Goal: Task Accomplishment & Management: Use online tool/utility

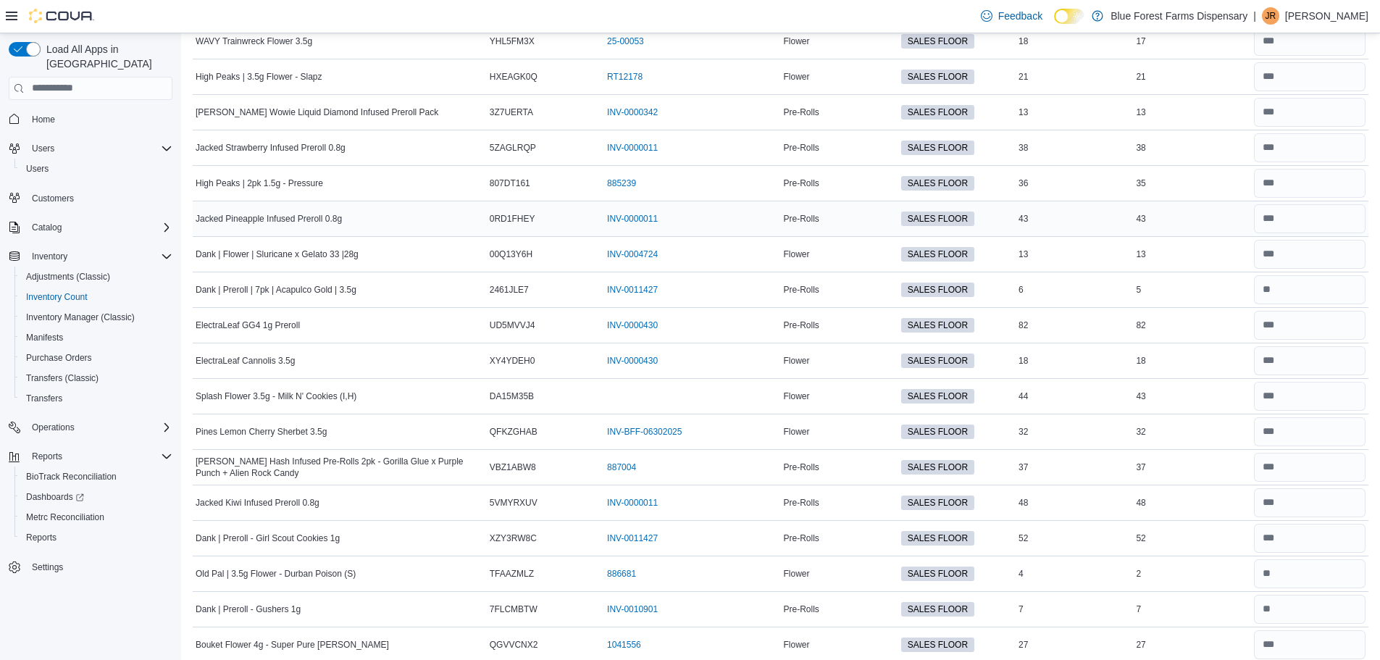
scroll to position [1377, 0]
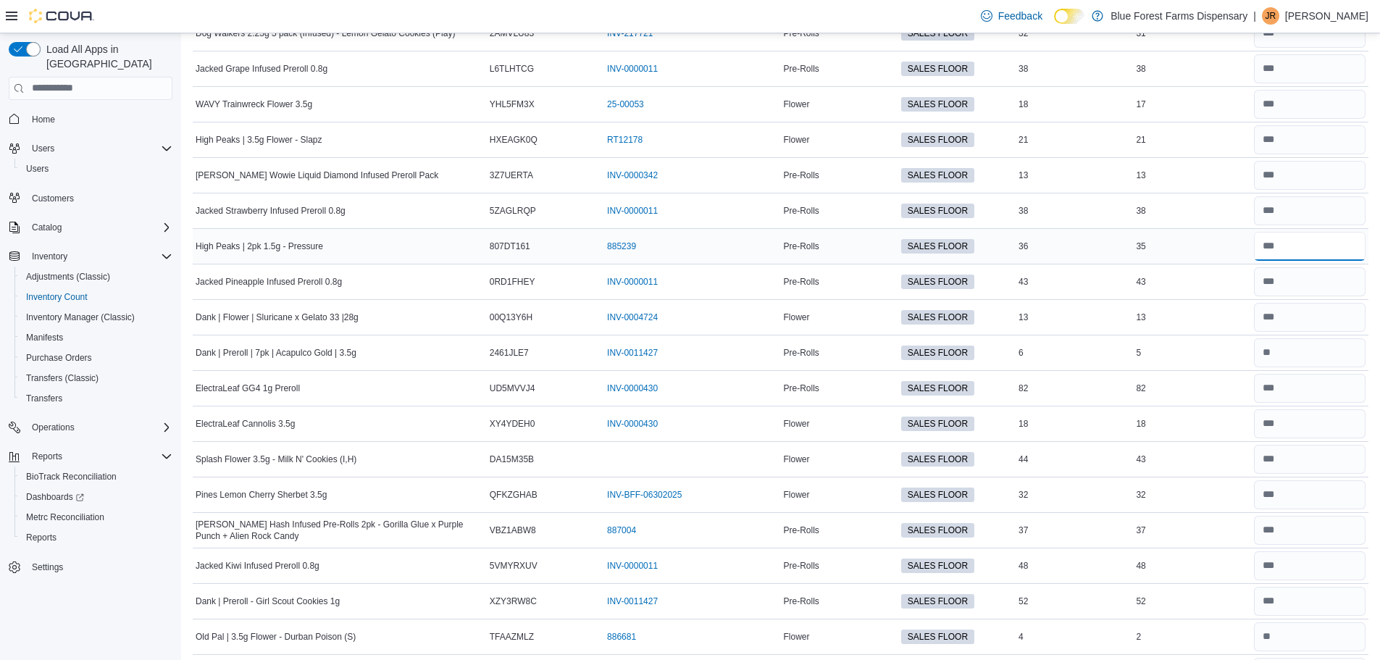
click at [1291, 242] on input "number" at bounding box center [1310, 246] width 112 height 29
type input "**"
click at [1342, 285] on input "number" at bounding box center [1310, 281] width 112 height 29
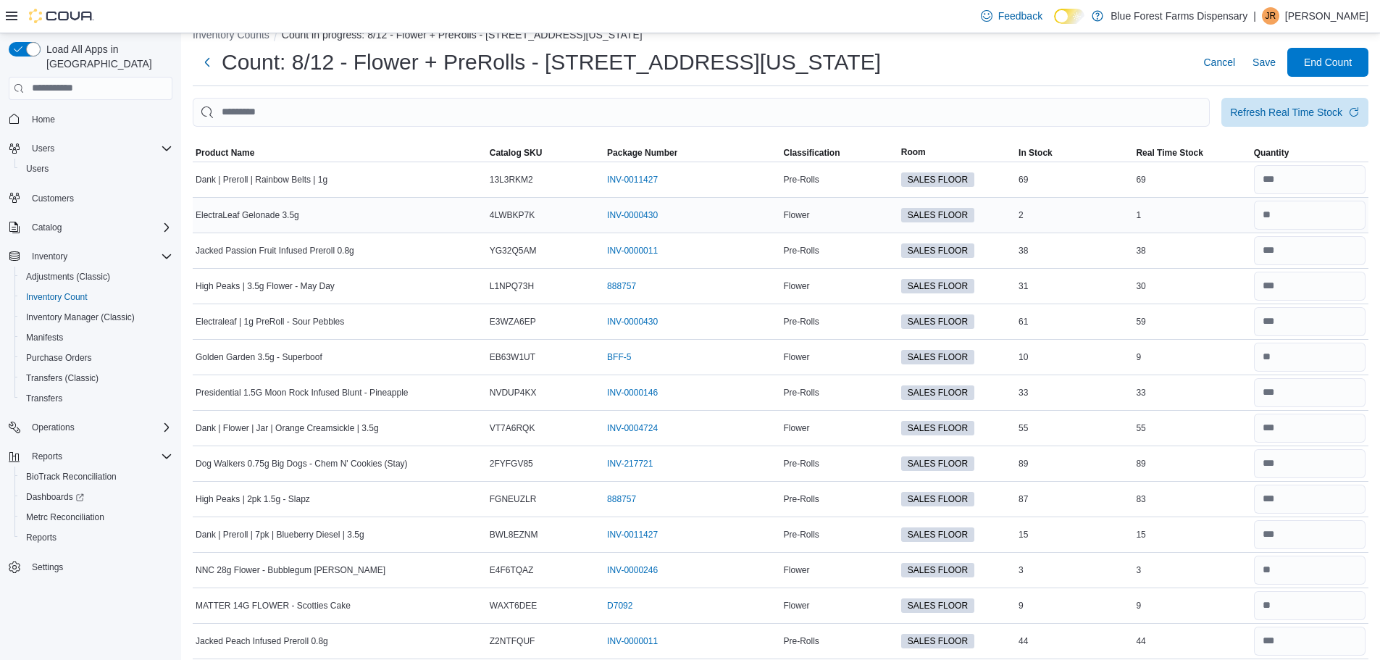
scroll to position [0, 0]
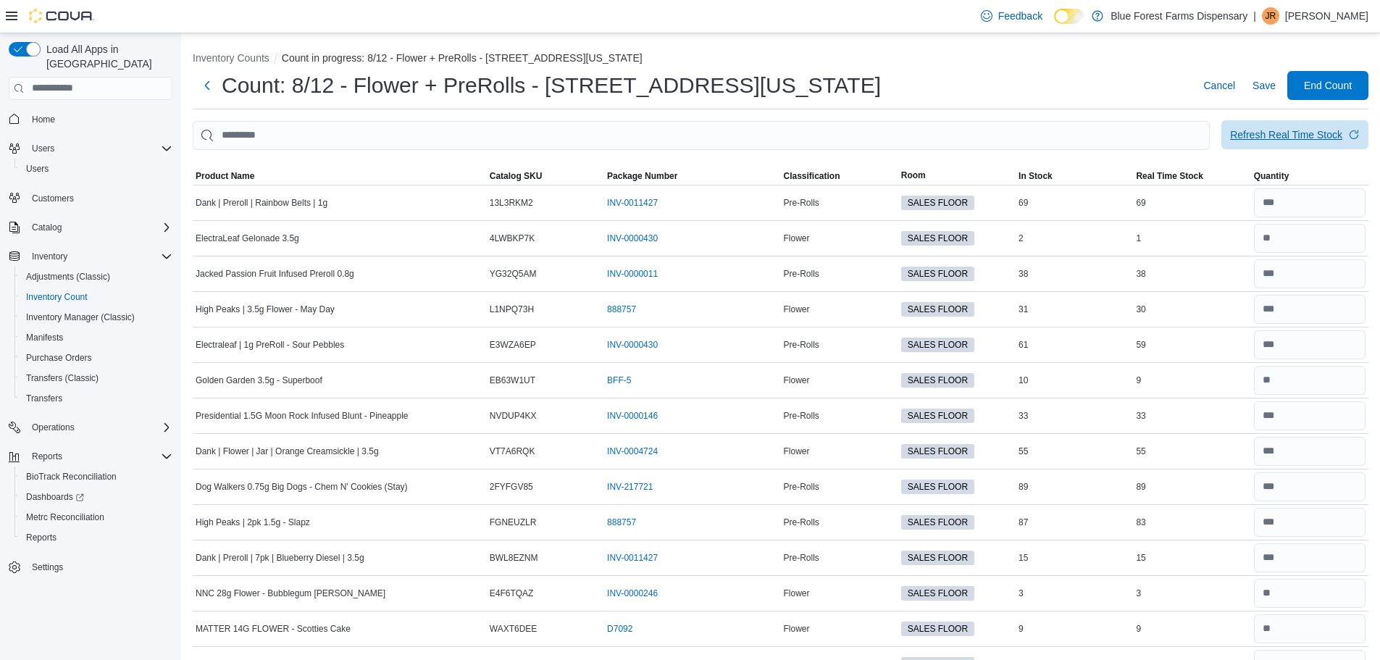
click at [1307, 140] on div "Refresh Real Time Stock" at bounding box center [1286, 135] width 112 height 14
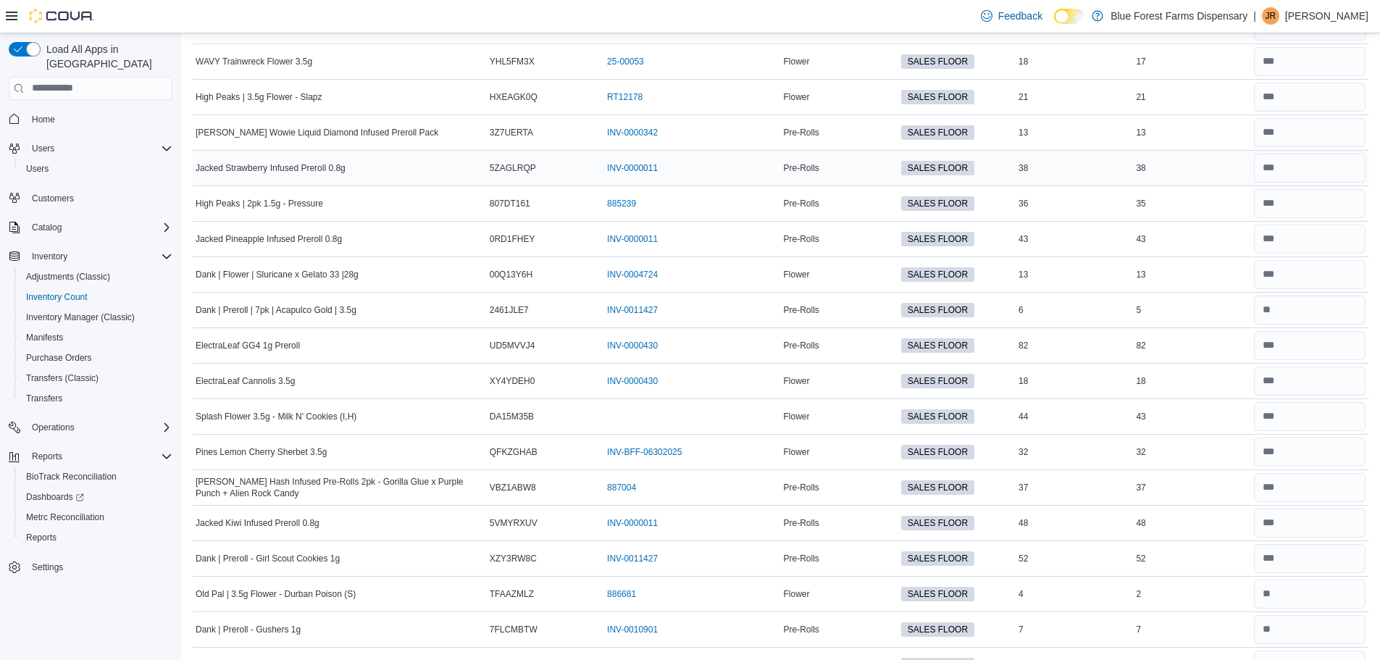
scroll to position [1449, 0]
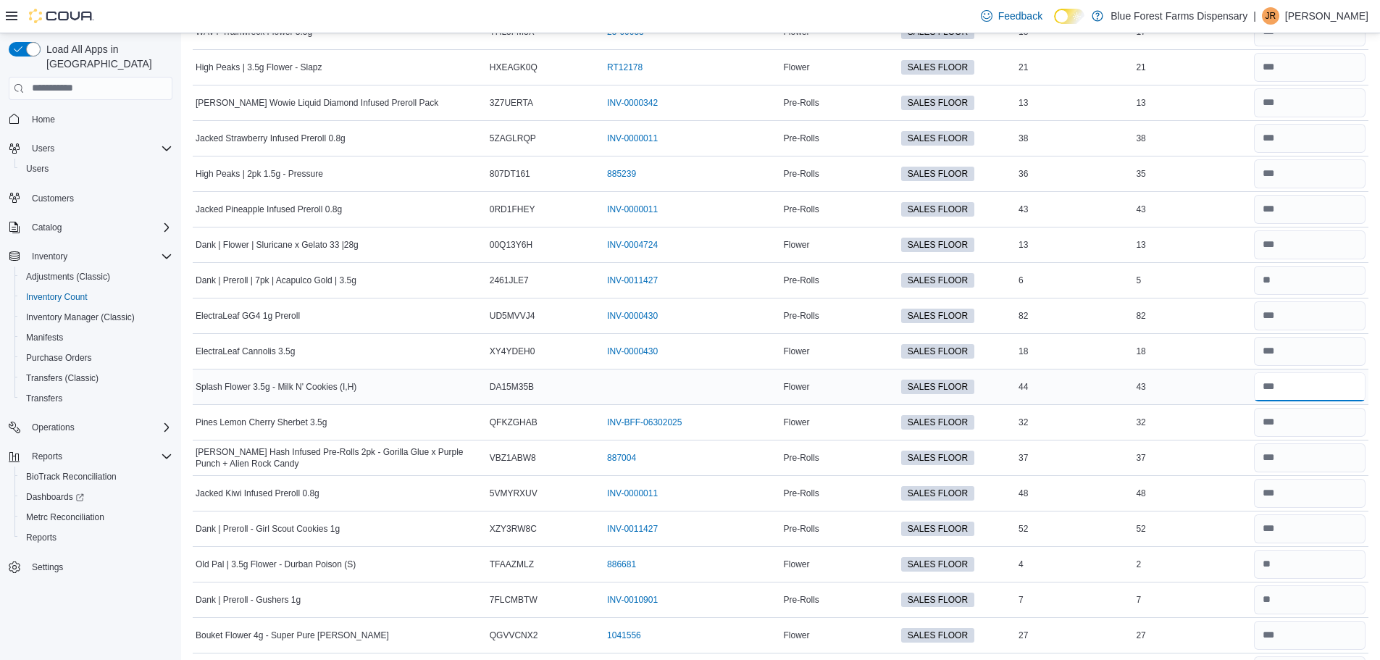
click at [1307, 389] on input "number" at bounding box center [1310, 386] width 112 height 29
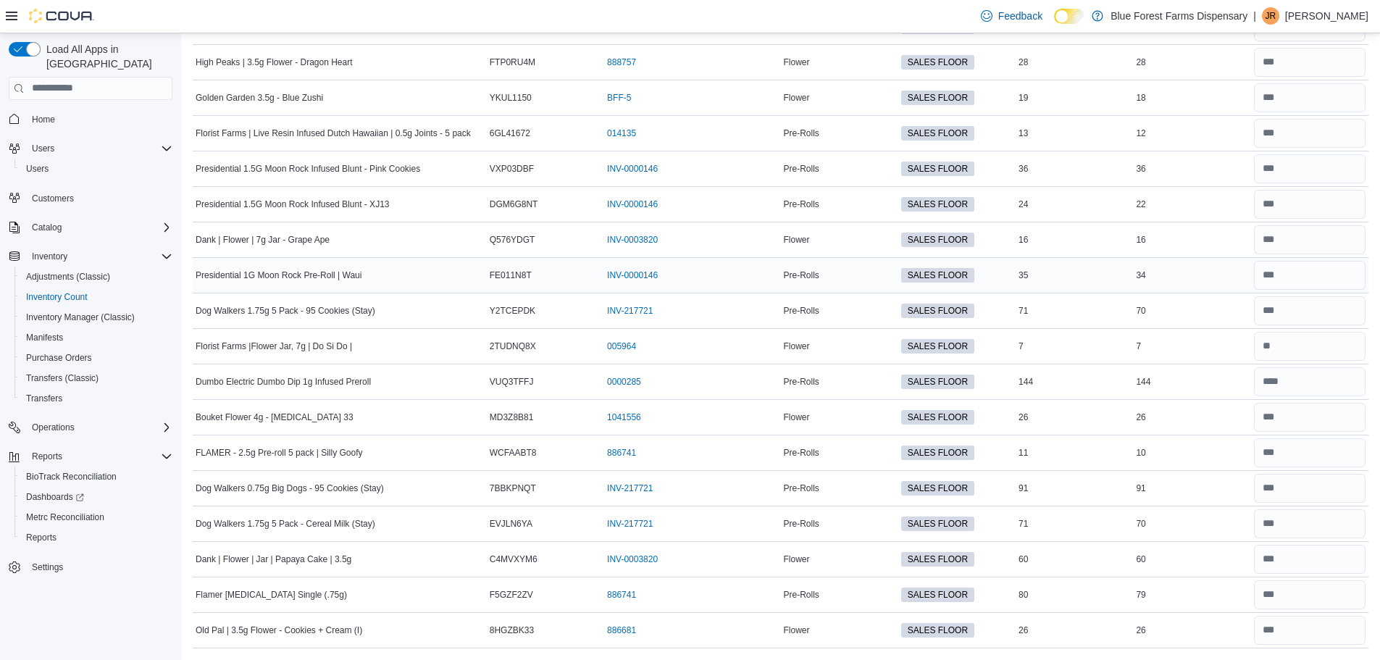
scroll to position [2838, 0]
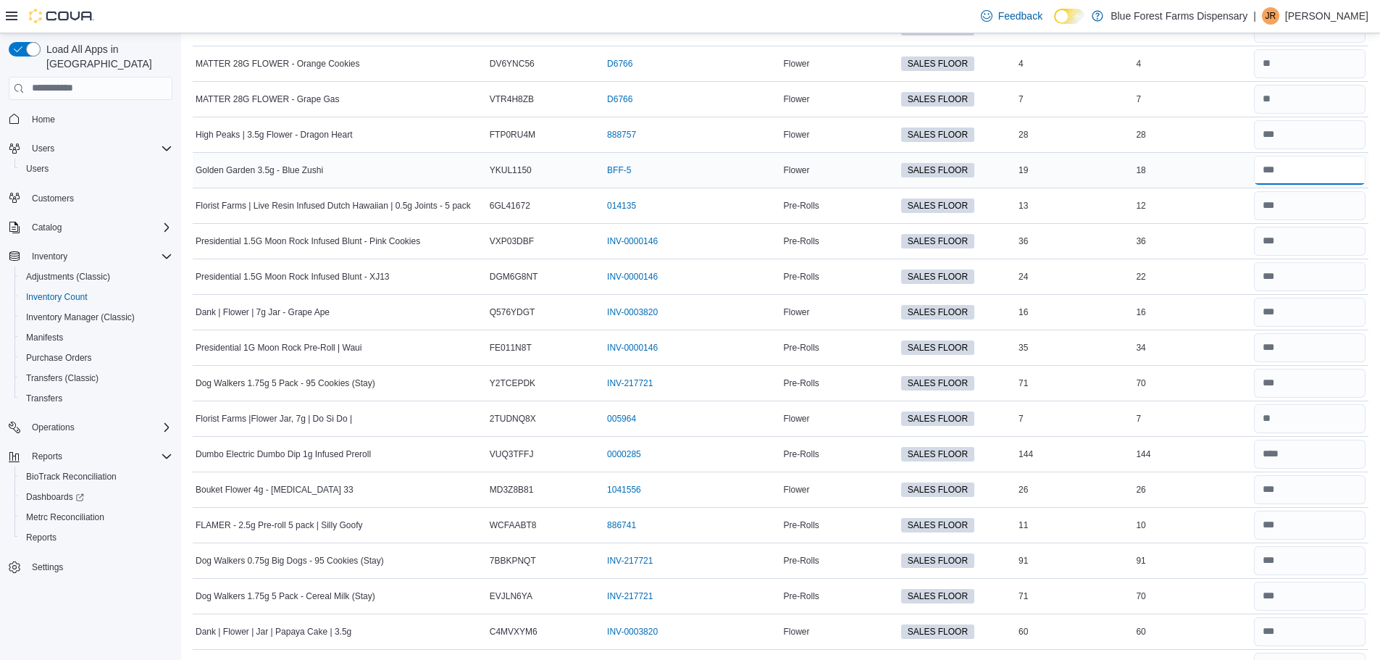
click at [1317, 171] on input "number" at bounding box center [1310, 170] width 112 height 29
type input "**"
click at [1328, 243] on input "number" at bounding box center [1310, 241] width 112 height 29
type input "**"
click at [1307, 389] on input "number" at bounding box center [1310, 383] width 112 height 29
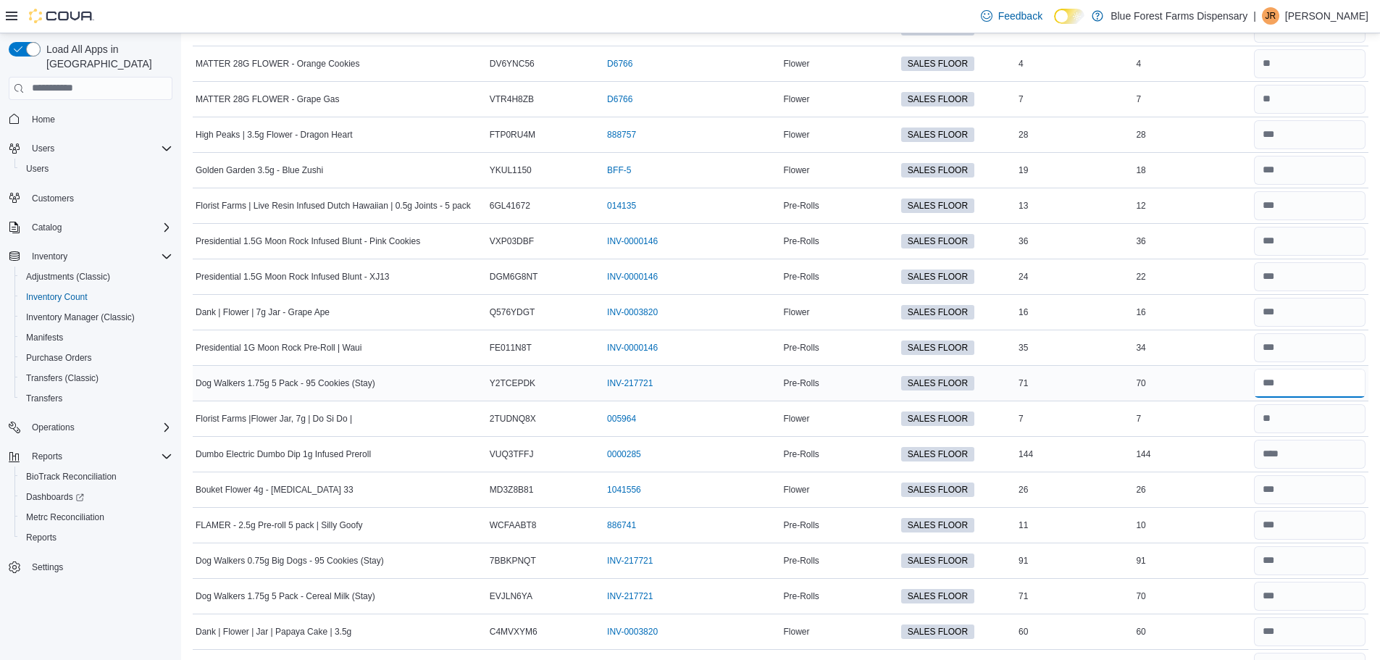
type input "**"
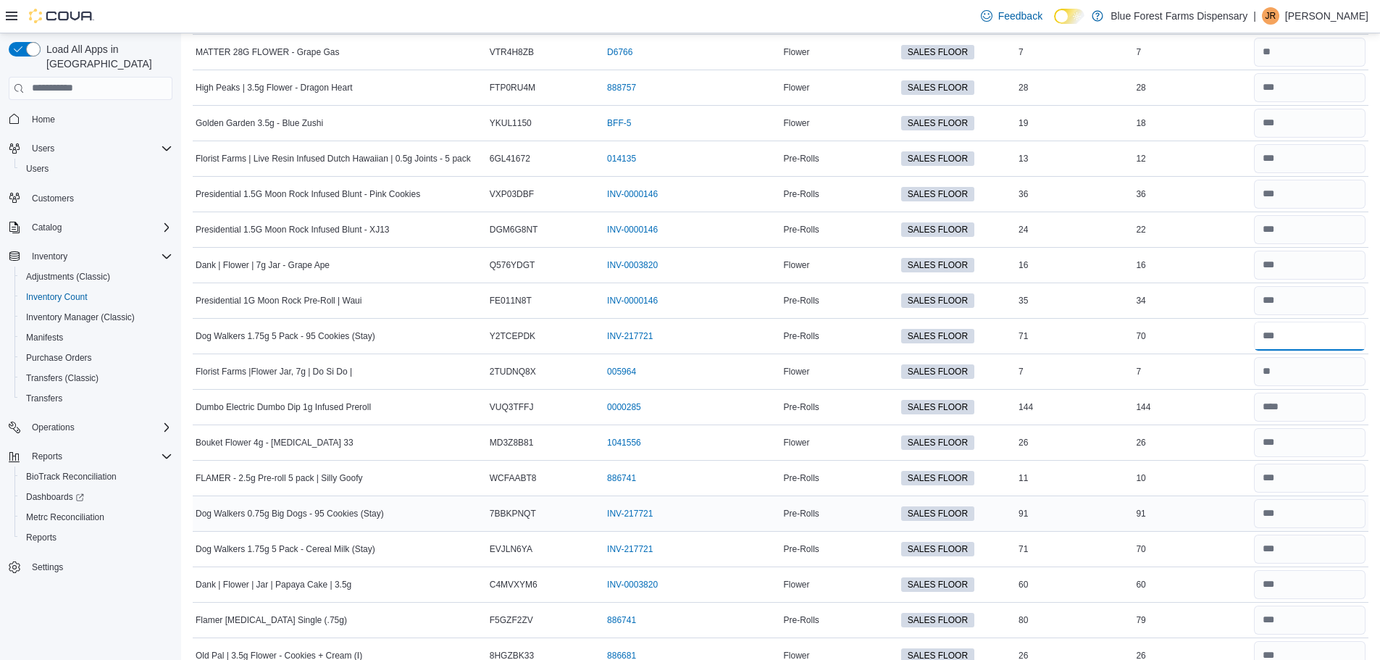
scroll to position [2910, 0]
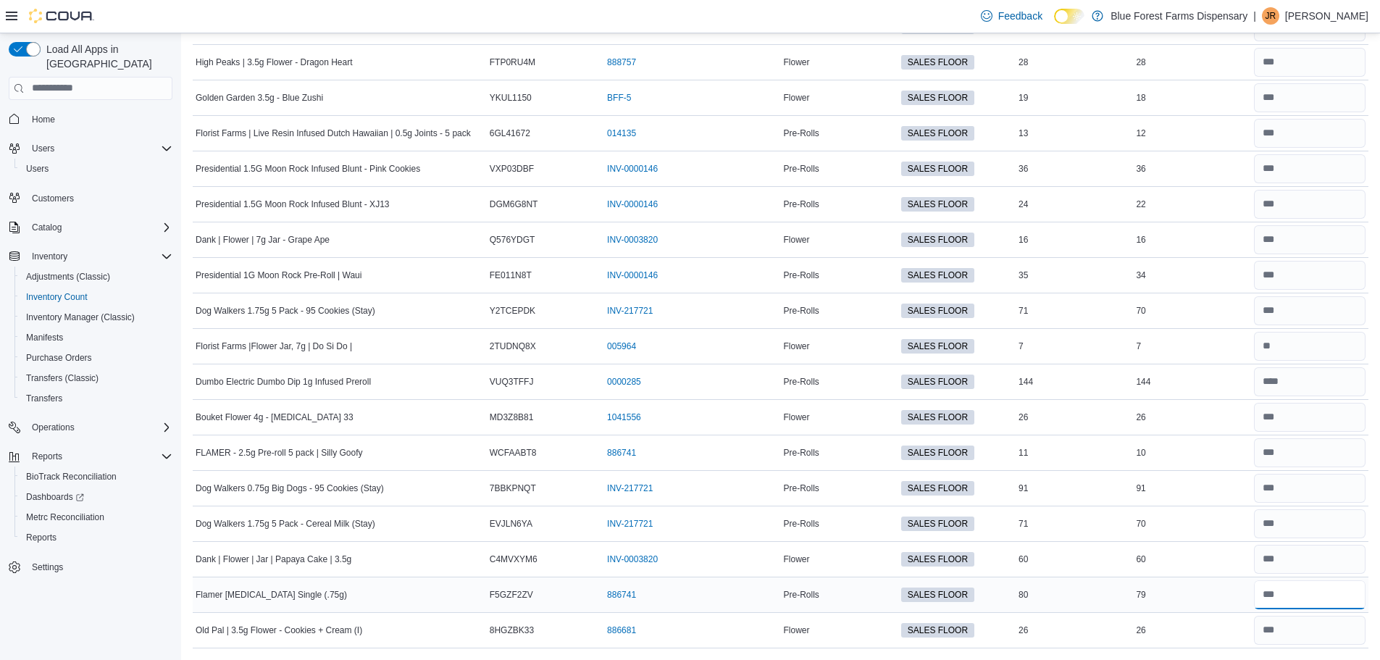
click at [1318, 592] on input "number" at bounding box center [1310, 594] width 112 height 29
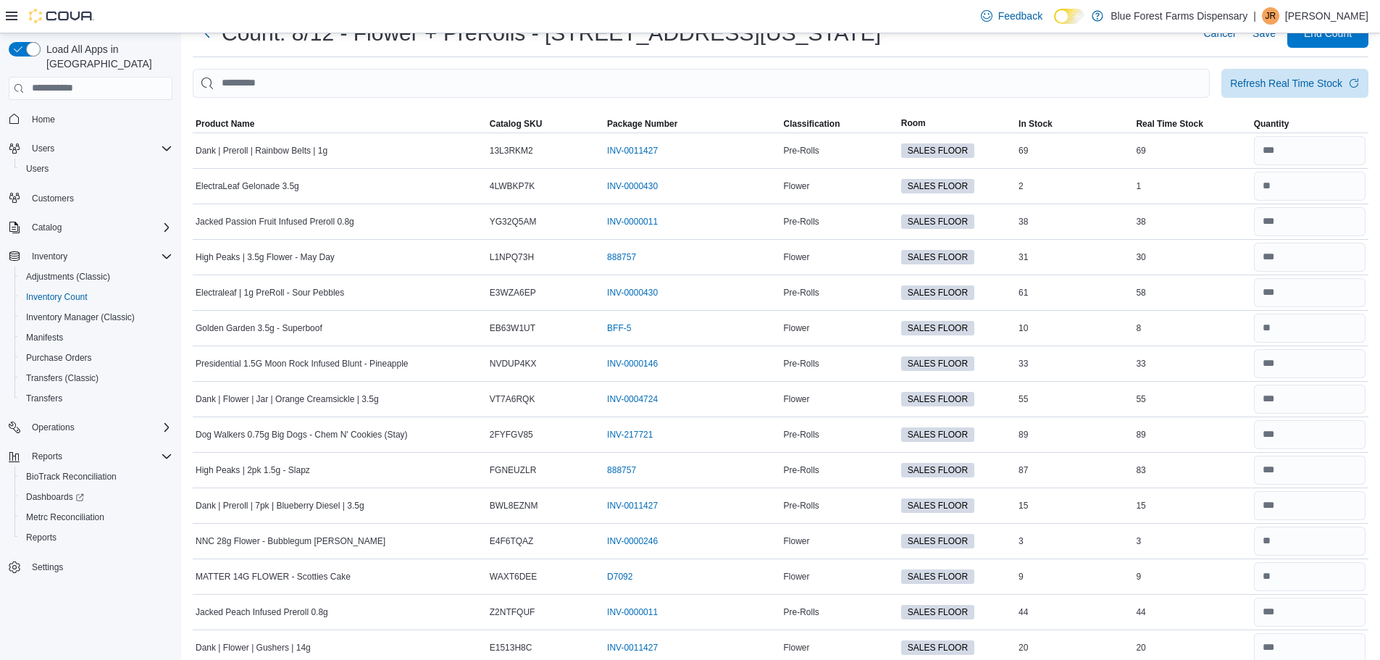
scroll to position [0, 0]
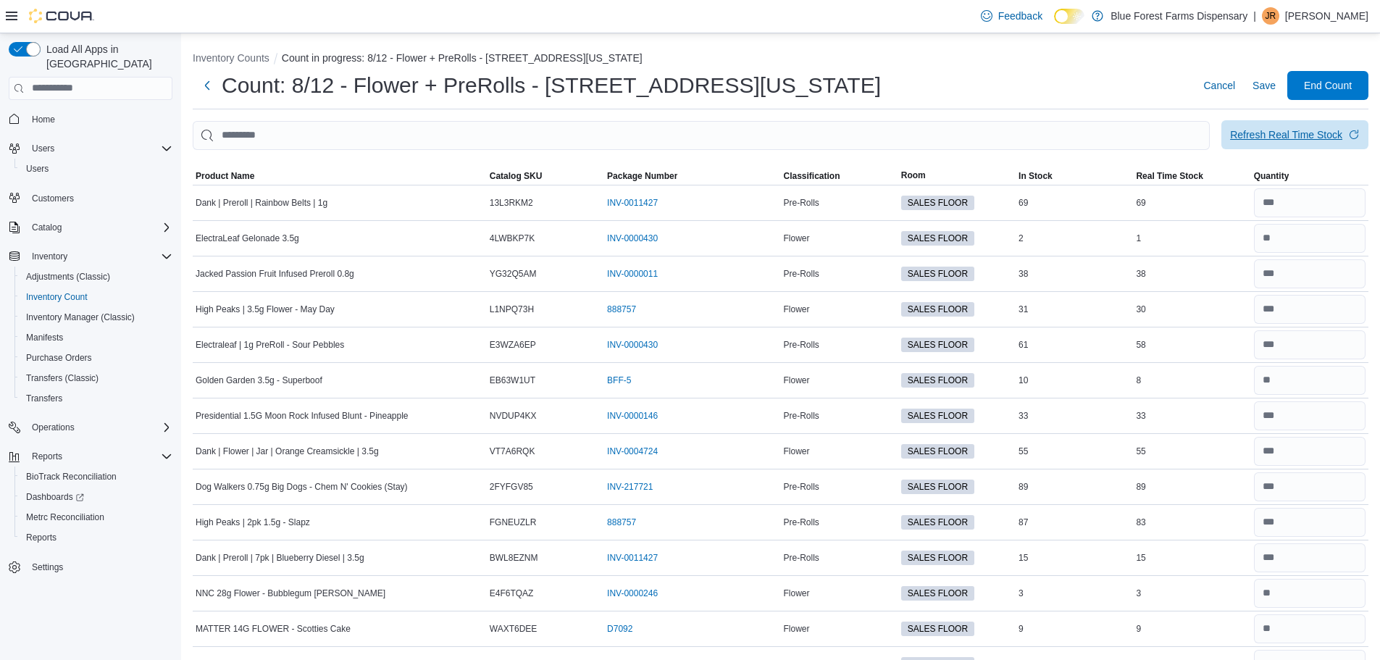
click at [1299, 131] on div "Refresh Real Time Stock" at bounding box center [1286, 135] width 112 height 14
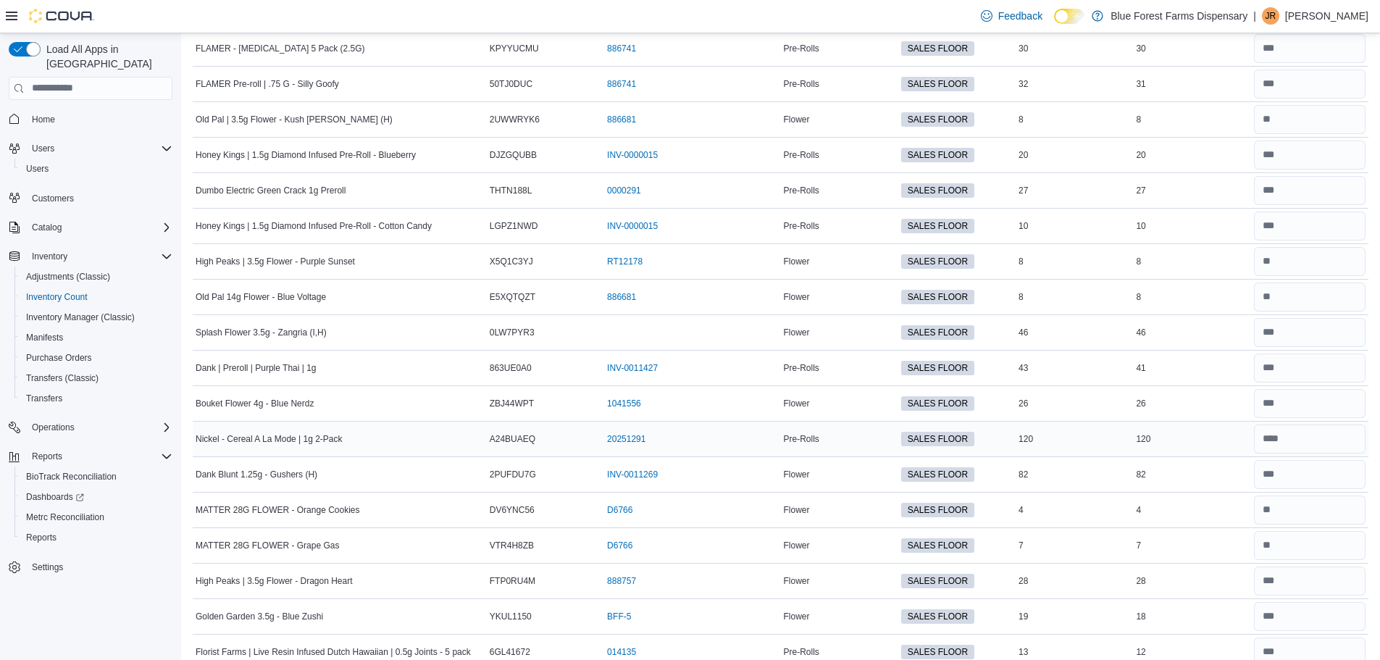
scroll to position [2910, 0]
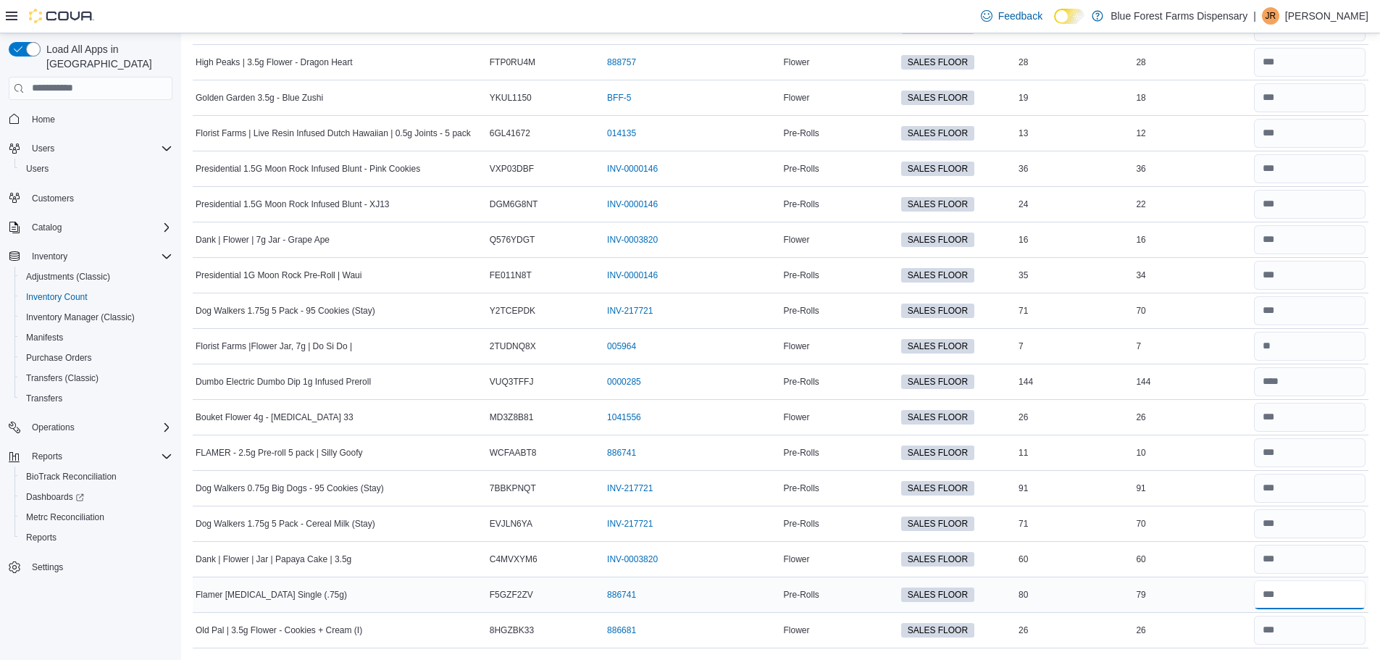
click at [1309, 599] on input "number" at bounding box center [1310, 594] width 112 height 29
click at [1314, 484] on input "number" at bounding box center [1310, 488] width 112 height 29
type input "**"
click at [1309, 459] on input "number" at bounding box center [1310, 452] width 112 height 29
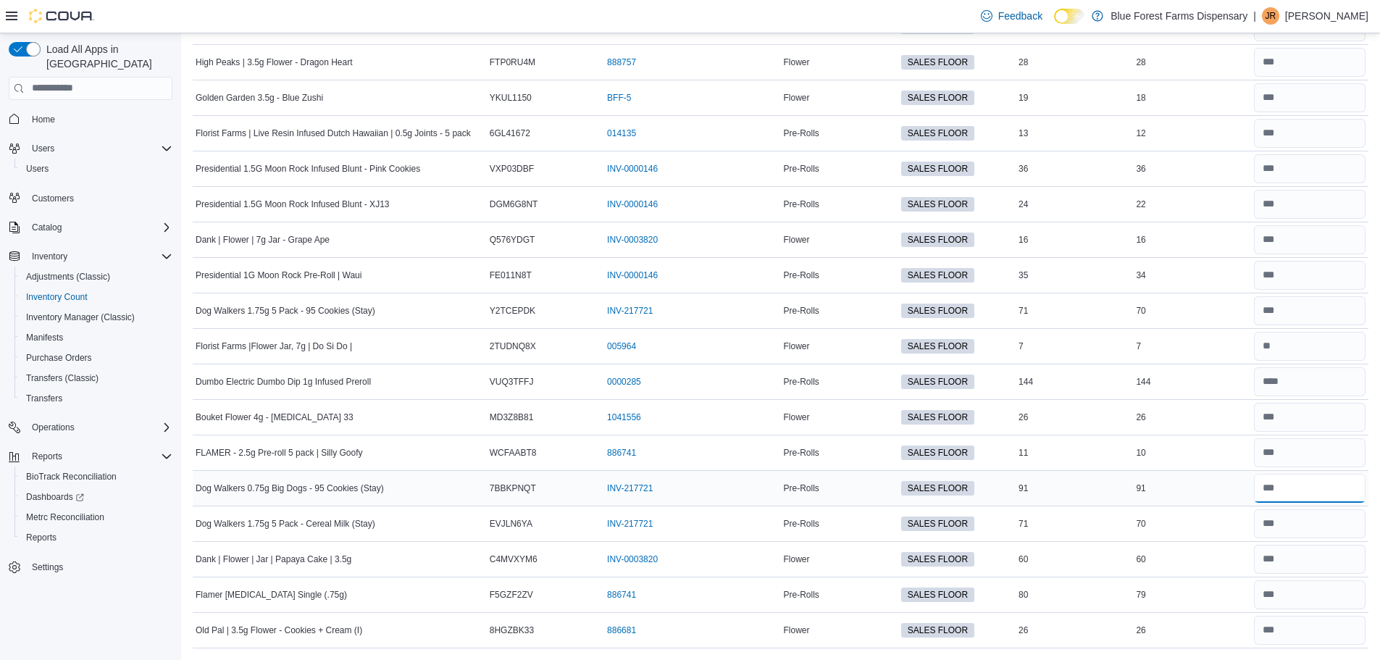
click at [1322, 483] on input "number" at bounding box center [1310, 488] width 112 height 29
click at [1307, 438] on input "number" at bounding box center [1310, 452] width 112 height 29
click at [1308, 494] on input "number" at bounding box center [1310, 488] width 112 height 29
type input "**"
click at [1274, 381] on input "number" at bounding box center [1310, 381] width 112 height 29
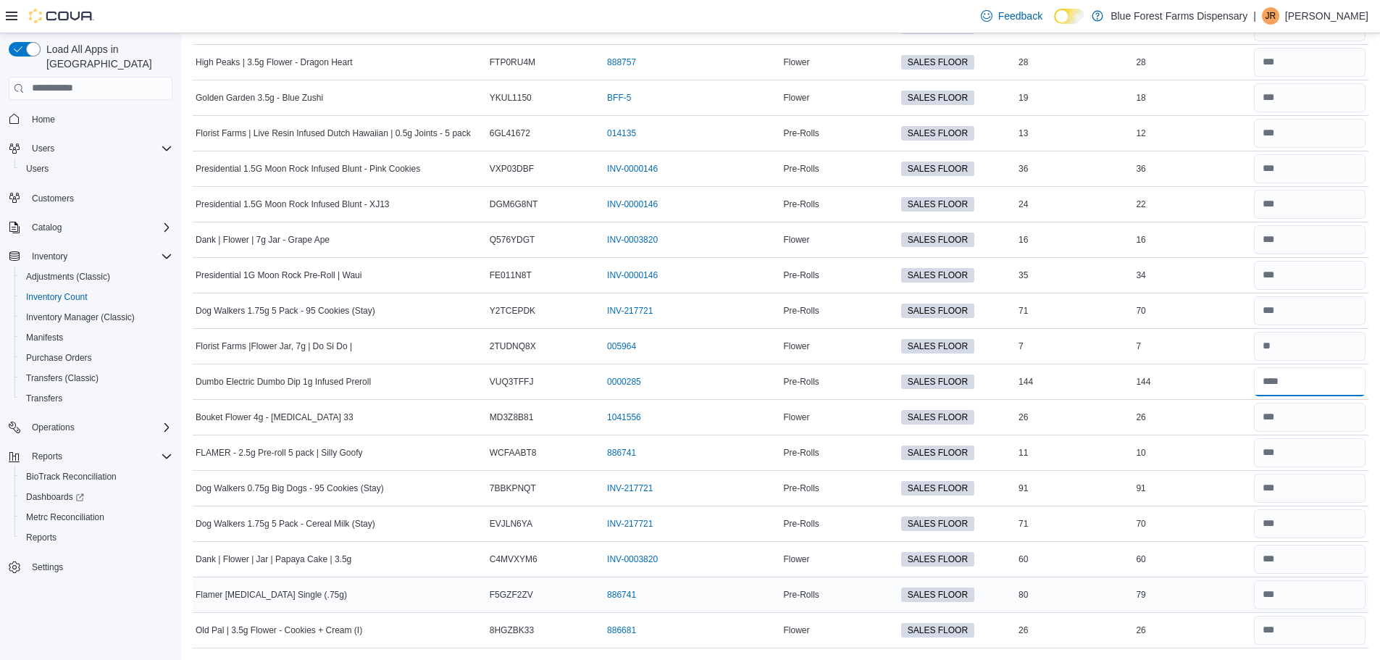
type input "***"
click at [1331, 604] on input "number" at bounding box center [1310, 594] width 112 height 29
type input "**"
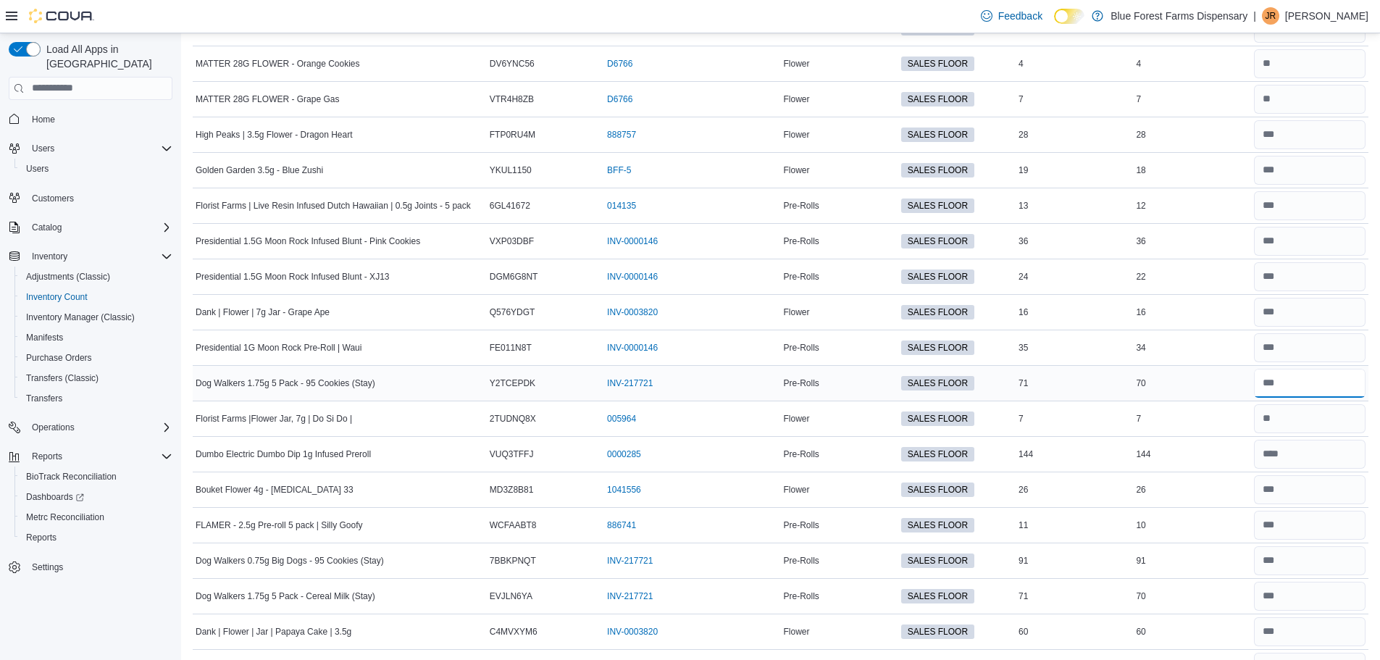
click at [1295, 386] on input "number" at bounding box center [1310, 383] width 112 height 29
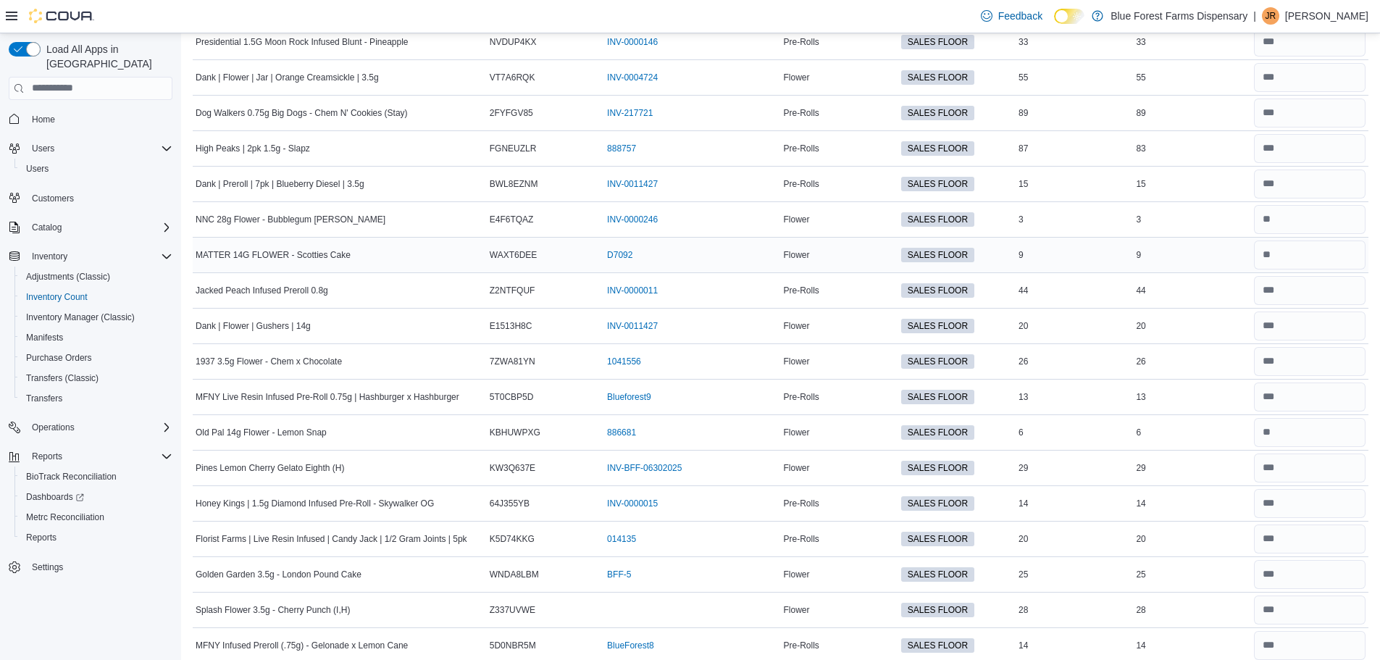
scroll to position [0, 0]
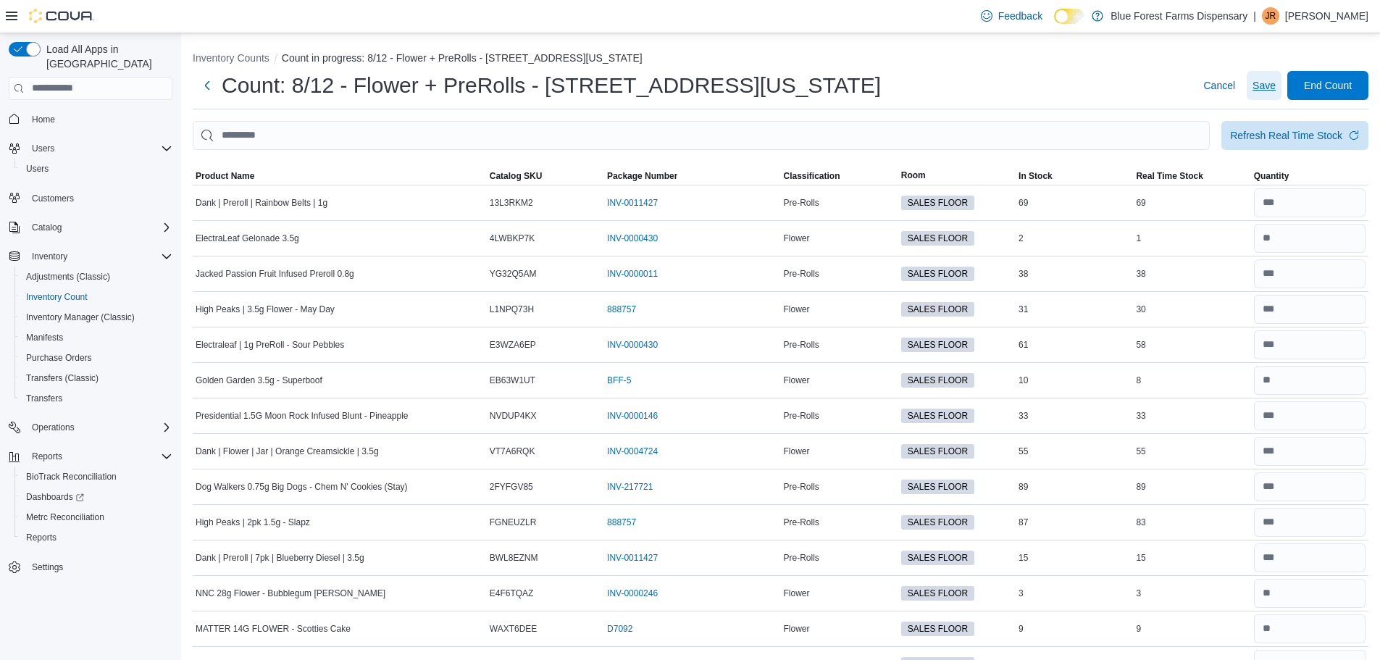
click at [1276, 87] on span "Save" at bounding box center [1264, 85] width 23 height 14
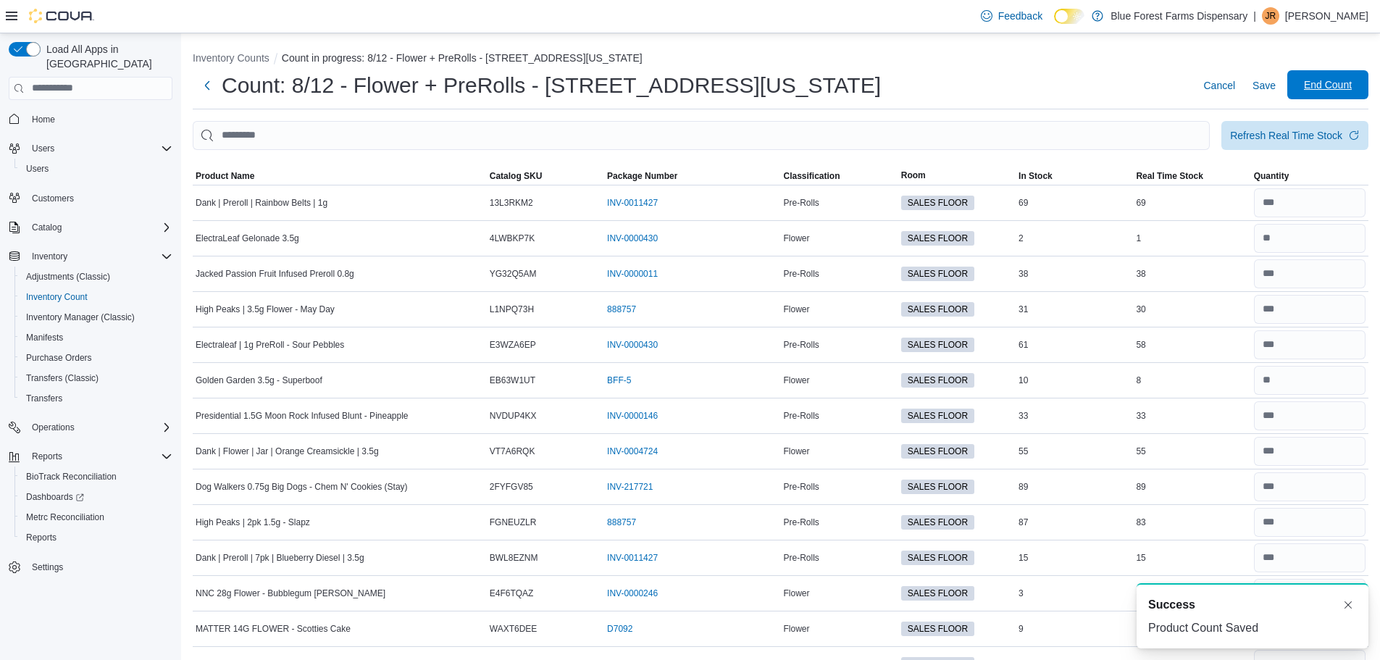
click at [1349, 84] on span "End Count" at bounding box center [1328, 85] width 48 height 14
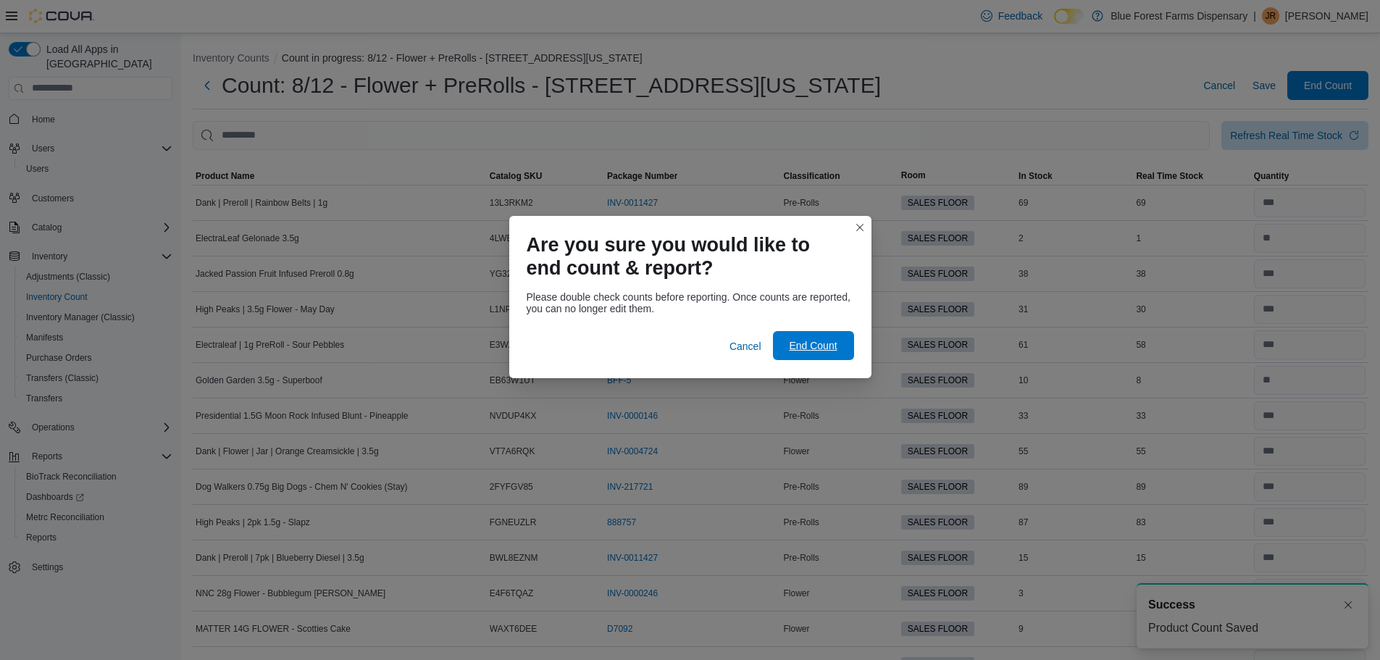
click at [823, 343] on span "End Count" at bounding box center [813, 345] width 48 height 14
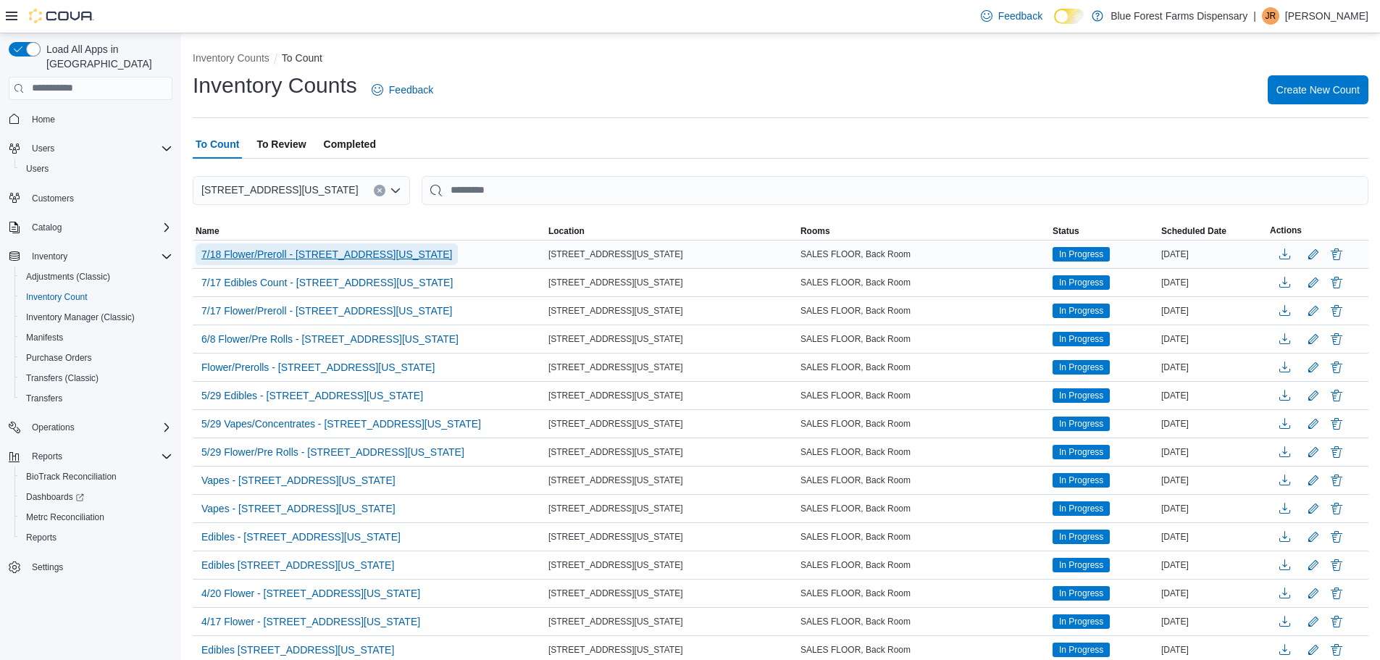
click at [322, 254] on span "7/18 Flower/Preroll - [STREET_ADDRESS][US_STATE]" at bounding box center [326, 254] width 251 height 14
click at [322, 254] on div "Inventory Counts To Count Inventory Counts Feedback Create New Count To Count T…" at bounding box center [780, 479] width 1199 height 893
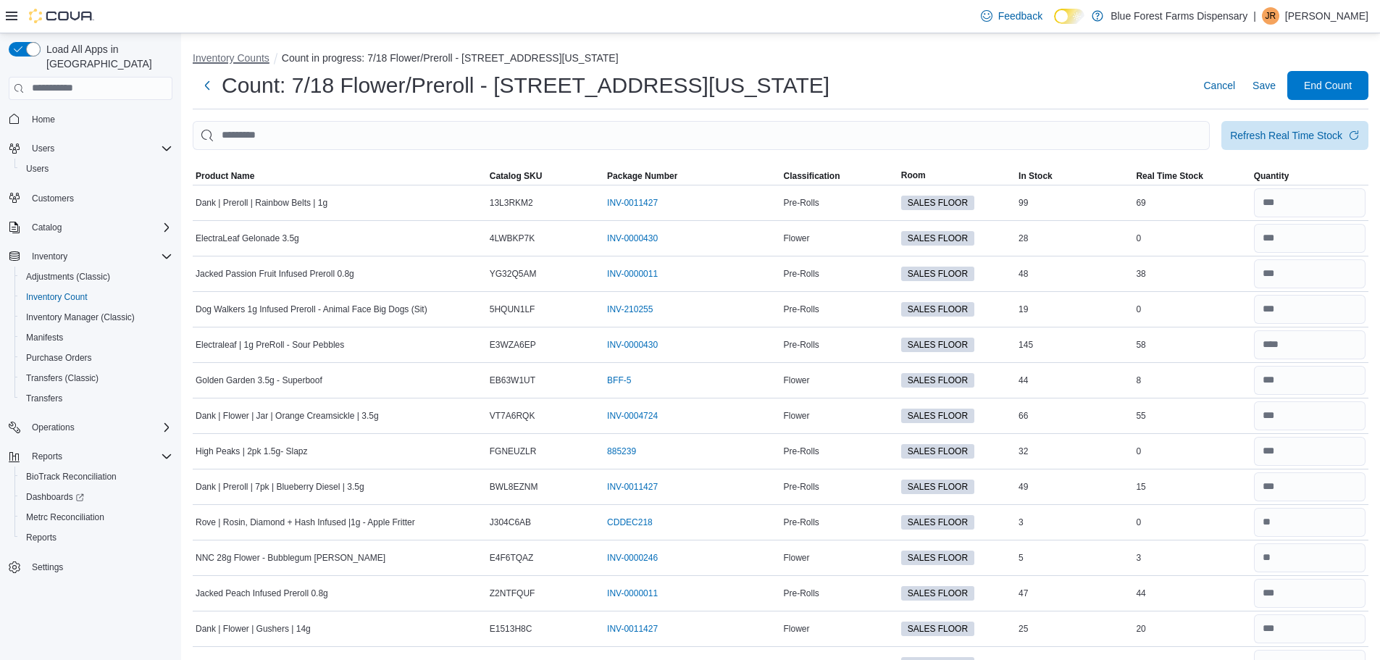
click at [244, 59] on button "Inventory Counts" at bounding box center [231, 58] width 77 height 12
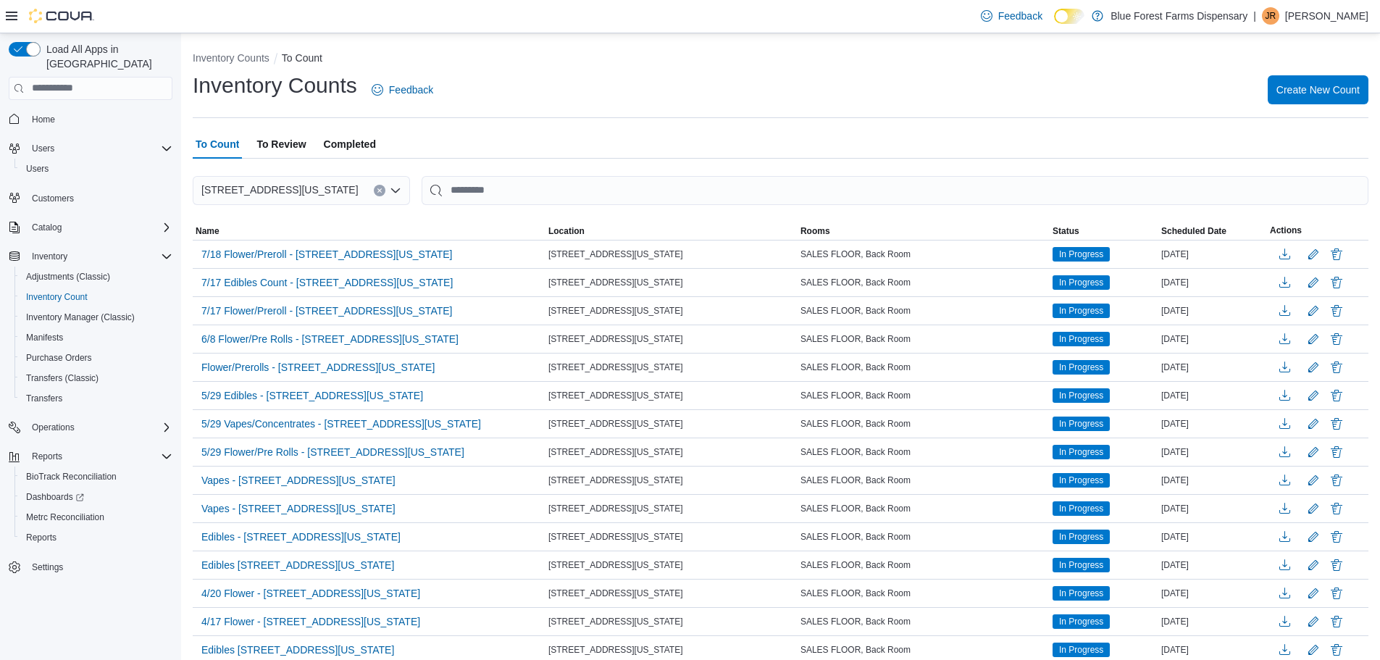
click at [283, 145] on span "To Review" at bounding box center [281, 144] width 49 height 29
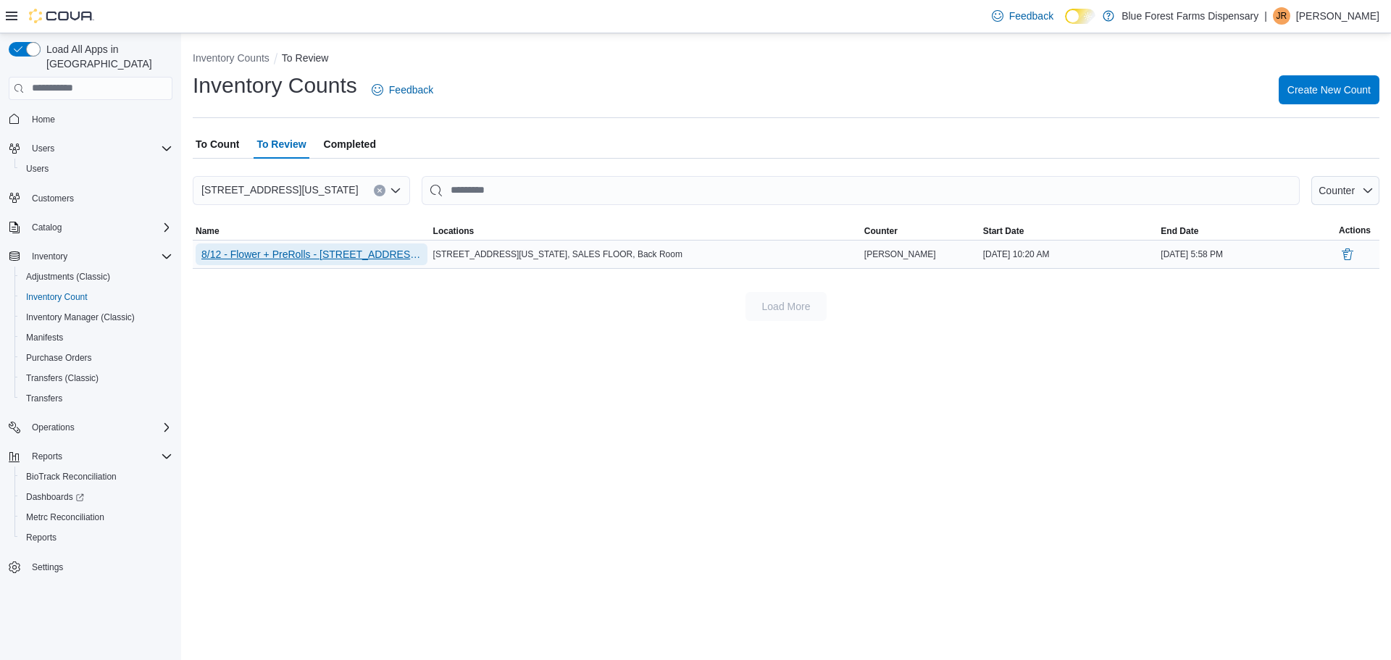
click at [351, 254] on span "8/12 - Flower + PreRolls - [STREET_ADDRESS][US_STATE]" at bounding box center [311, 254] width 220 height 14
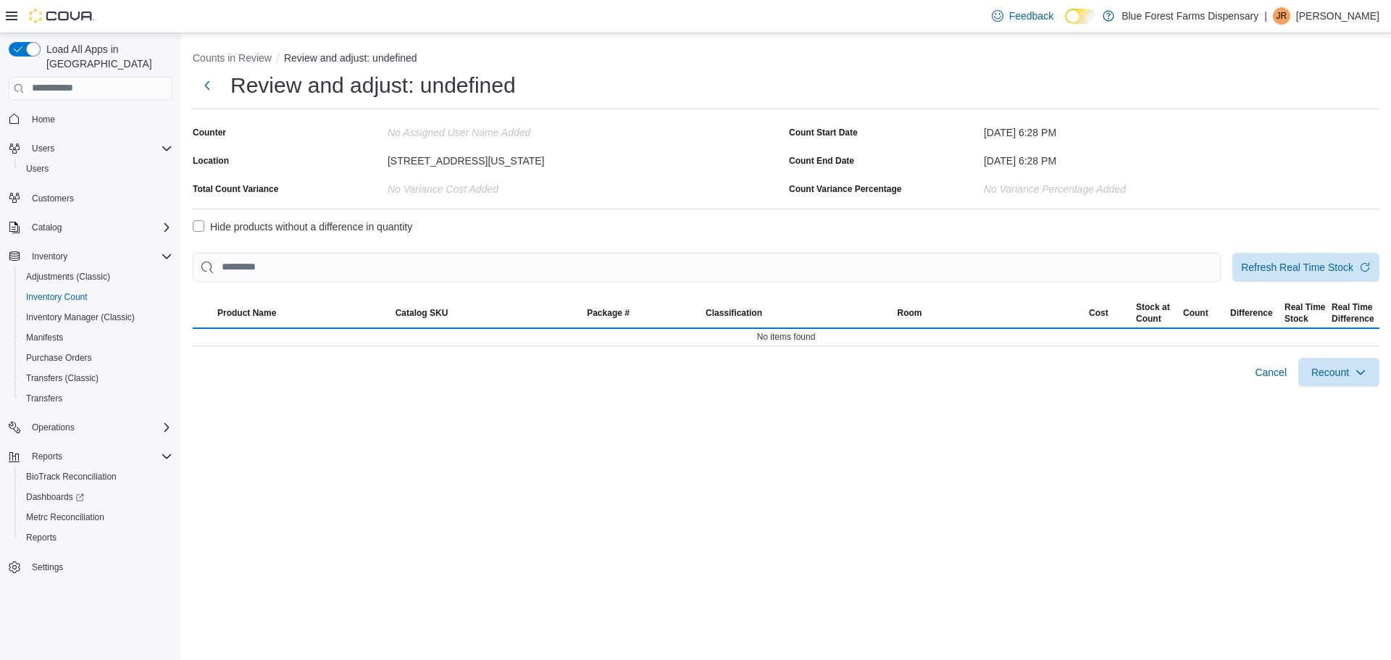
click at [351, 254] on div "Counter No Assigned User Name added Location [STREET_ADDRESS][US_STATE] Total C…" at bounding box center [786, 254] width 1187 height 266
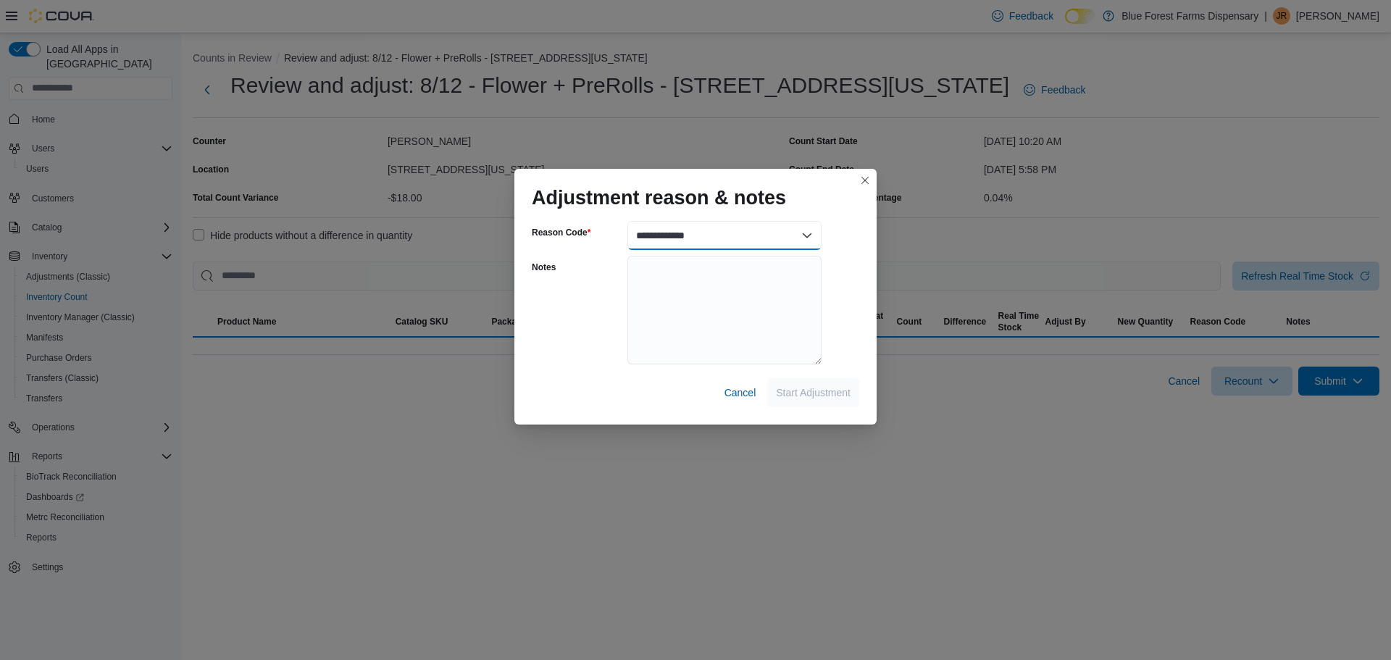
click at [804, 231] on select "**********" at bounding box center [725, 235] width 194 height 29
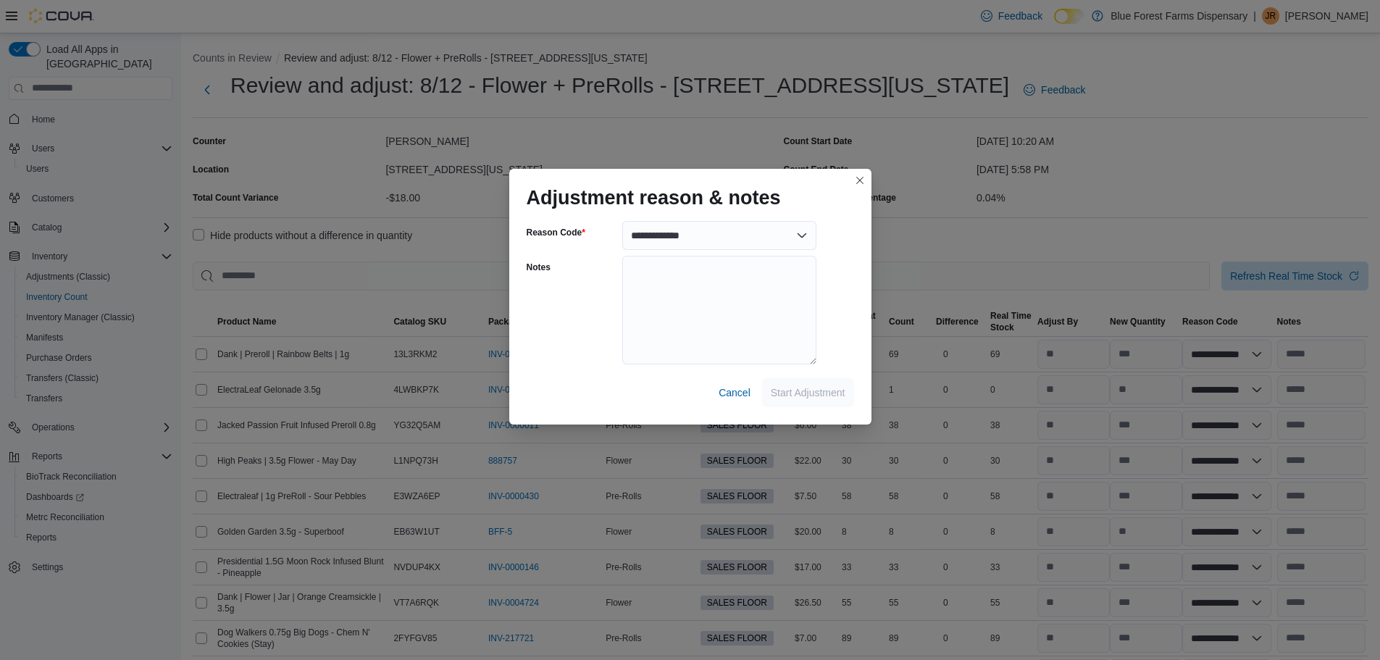
click at [843, 209] on div "Adjustment reason & notes" at bounding box center [690, 192] width 362 height 46
click at [859, 175] on button "Closes this modal window" at bounding box center [859, 179] width 17 height 17
click at [865, 183] on button "Closes this modal window" at bounding box center [859, 179] width 17 height 17
click at [730, 391] on span "Cancel" at bounding box center [735, 393] width 32 height 14
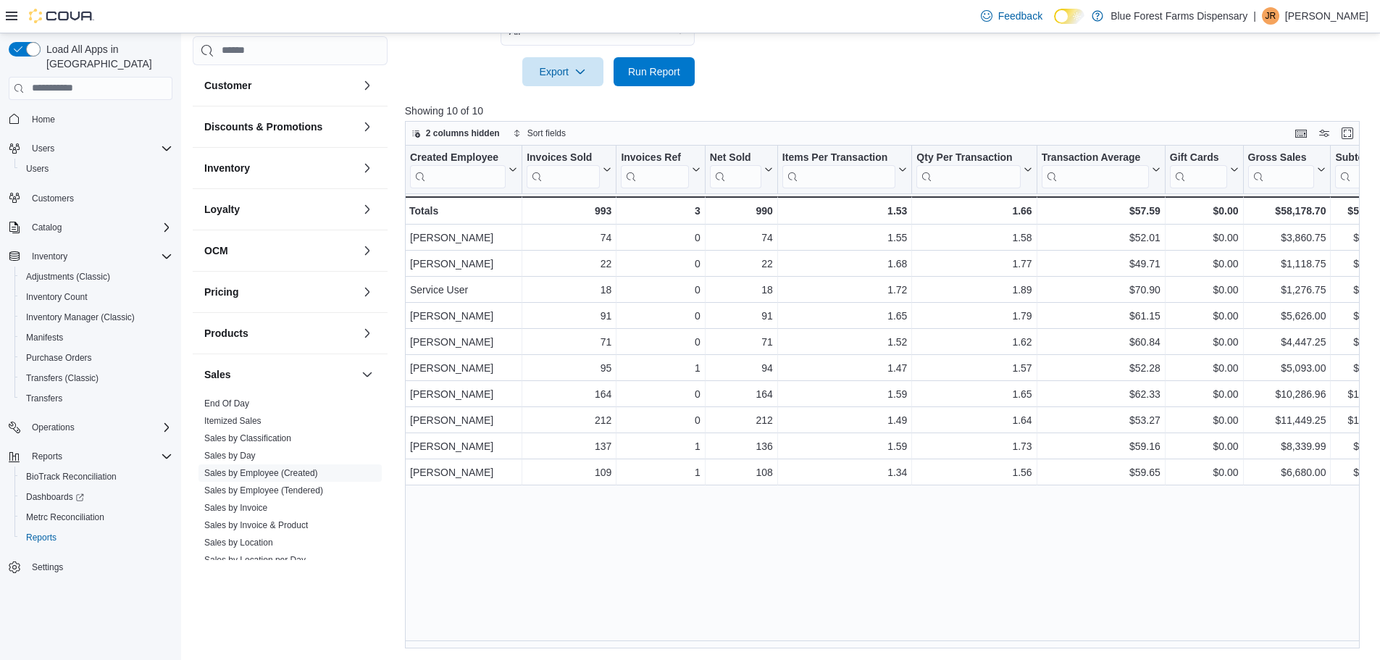
scroll to position [145, 0]
